Goal: Navigation & Orientation: Find specific page/section

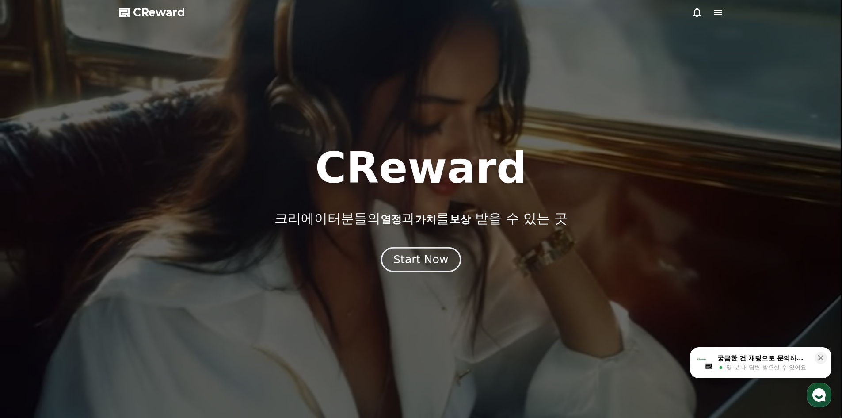
click at [408, 260] on div "Start Now" at bounding box center [421, 259] width 55 height 15
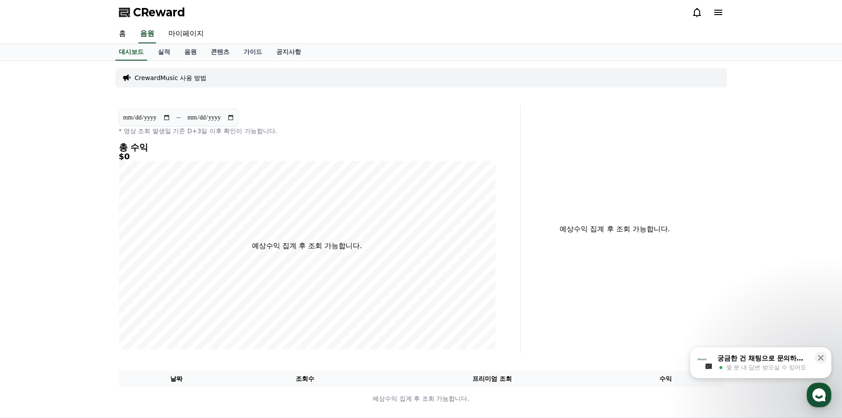
click at [716, 12] on icon at bounding box center [719, 12] width 8 height 5
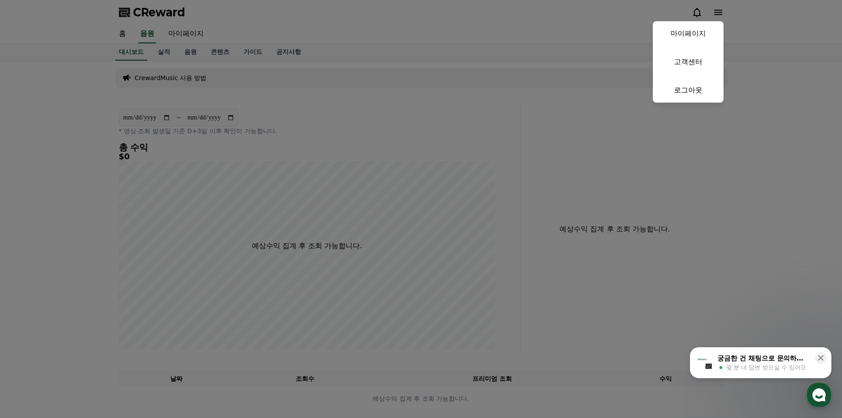
click at [718, 13] on button "close" at bounding box center [421, 209] width 842 height 418
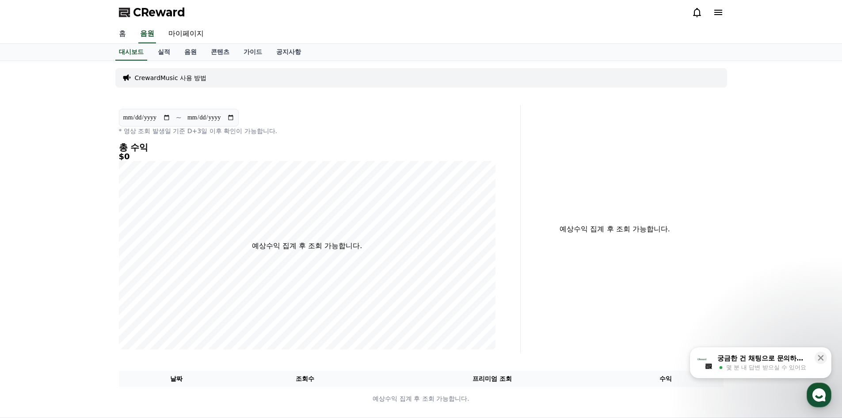
click at [123, 33] on link "홈" at bounding box center [122, 34] width 21 height 19
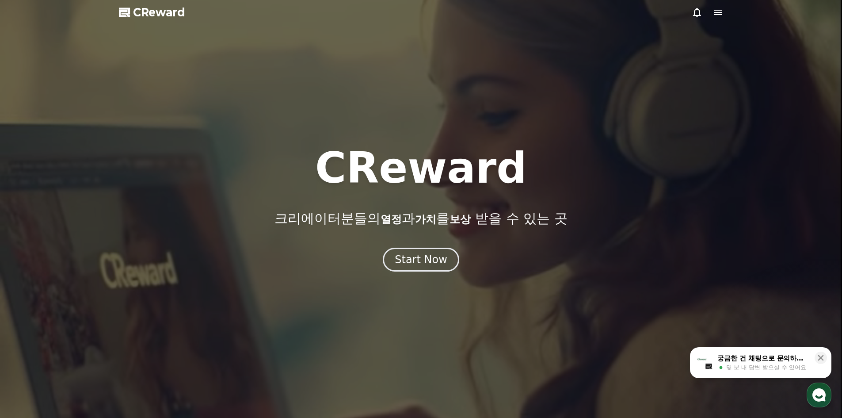
click at [708, 12] on div at bounding box center [708, 12] width 32 height 11
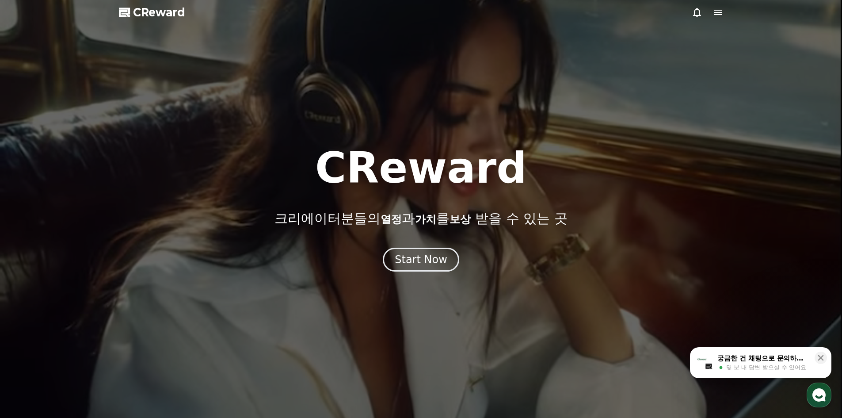
click at [722, 12] on icon at bounding box center [719, 12] width 8 height 5
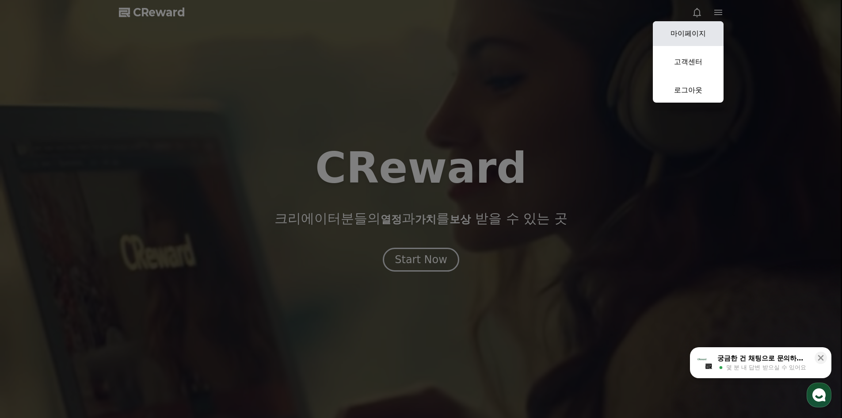
click at [696, 30] on link "마이페이지" at bounding box center [688, 33] width 71 height 25
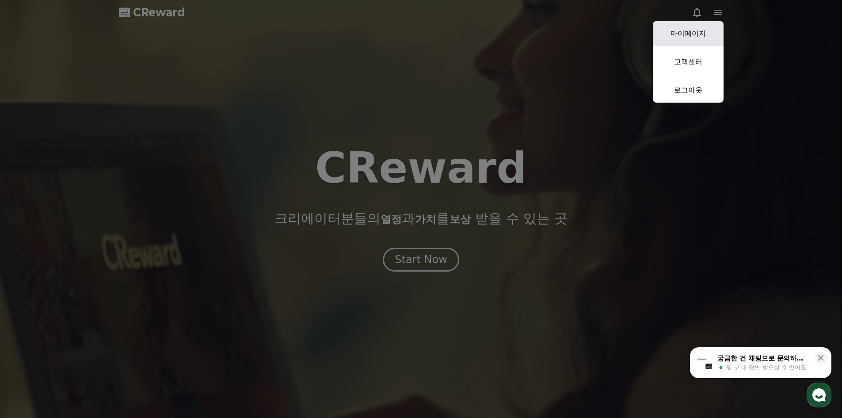
select select "**********"
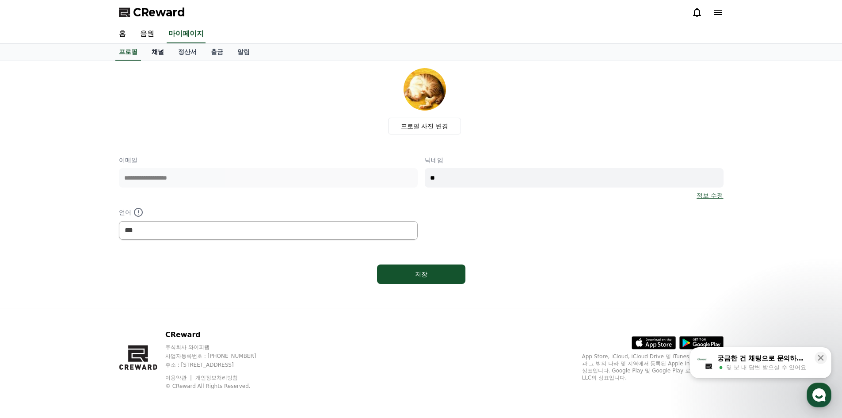
click at [159, 53] on link "채널" at bounding box center [158, 52] width 27 height 17
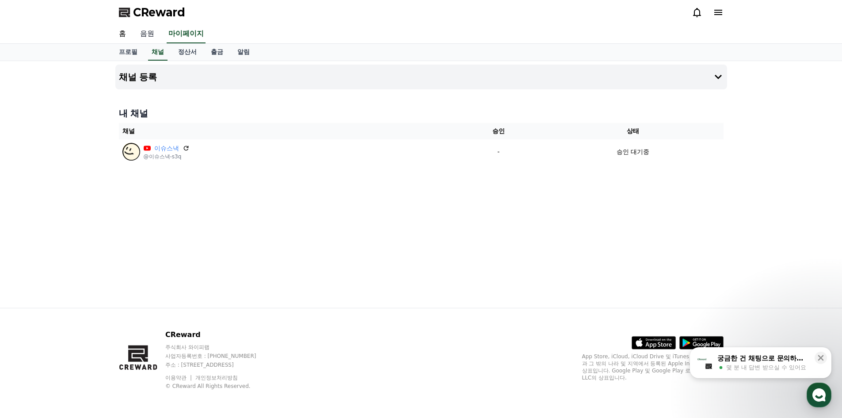
click at [143, 32] on link "음원" at bounding box center [147, 34] width 28 height 19
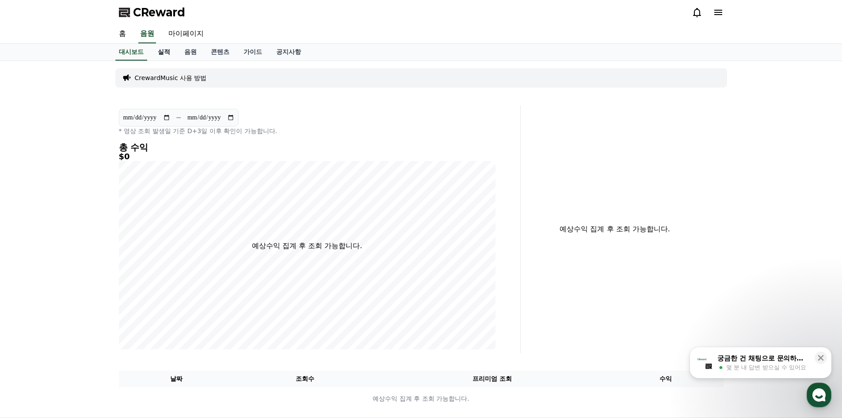
click at [169, 50] on link "실적" at bounding box center [164, 52] width 27 height 17
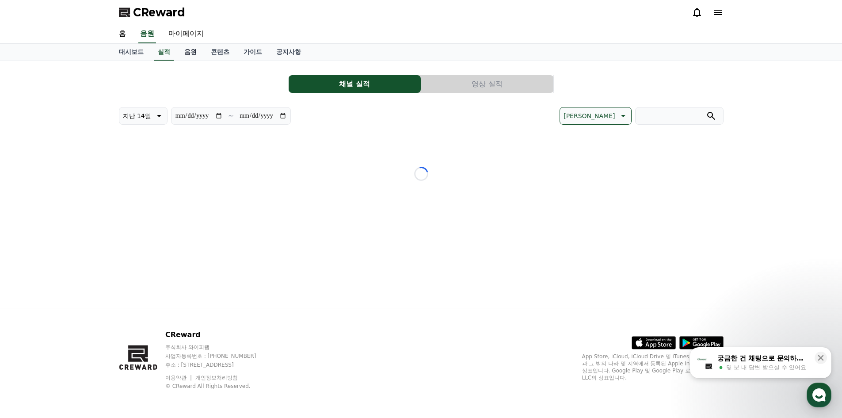
click at [191, 50] on link "음원" at bounding box center [190, 52] width 27 height 17
